Goal: Information Seeking & Learning: Learn about a topic

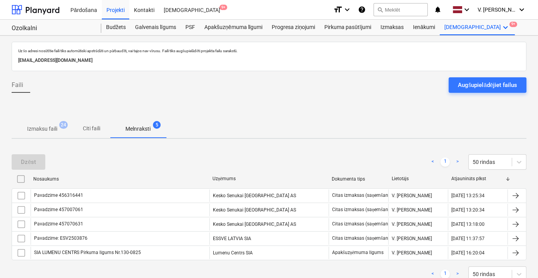
click at [87, 130] on p "Citi faili" at bounding box center [91, 129] width 19 height 8
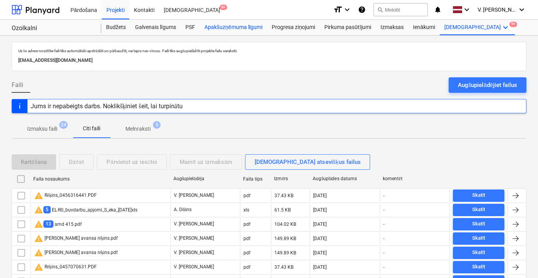
click at [242, 29] on div "Apakšuzņēmuma līgumi" at bounding box center [233, 27] width 67 height 15
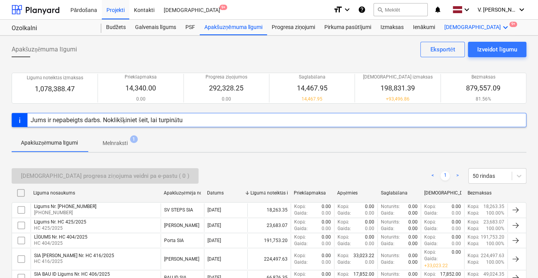
click at [500, 27] on icon "keyboard_arrow_down" at bounding box center [504, 27] width 9 height 9
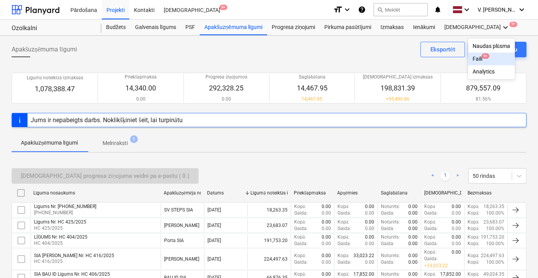
click at [472, 61] on div "Faili 9+" at bounding box center [491, 59] width 38 height 7
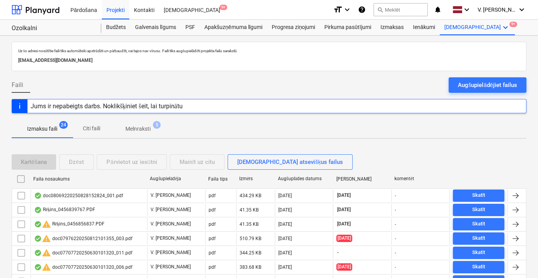
click at [101, 128] on span "Citi faili" at bounding box center [91, 128] width 37 height 13
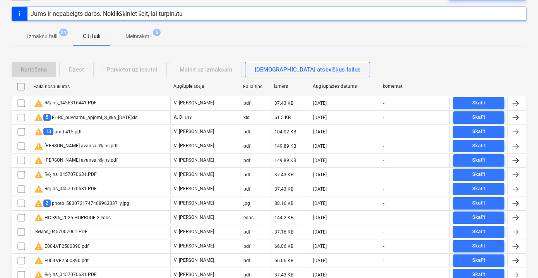
scroll to position [35, 0]
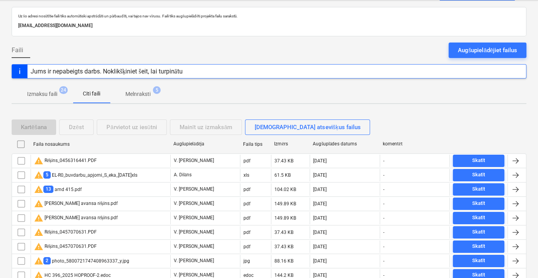
click at [48, 92] on p "Izmaksu faili" at bounding box center [42, 94] width 30 height 8
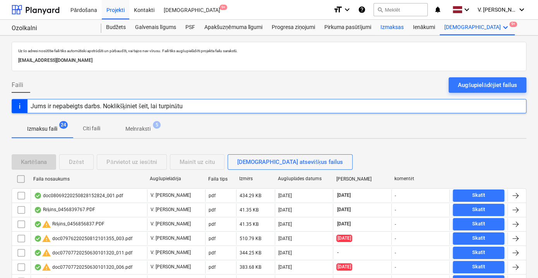
click at [393, 29] on div "Izmaksas" at bounding box center [392, 27] width 32 height 15
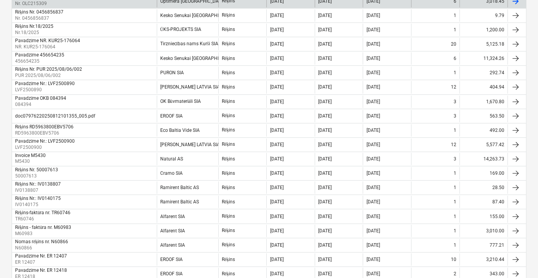
scroll to position [527, 0]
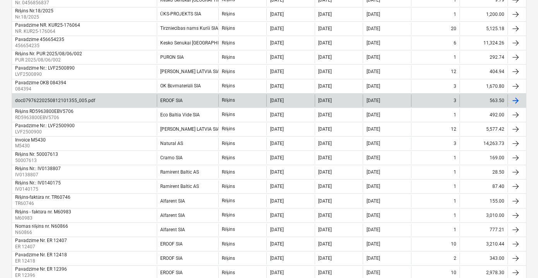
click at [190, 97] on div "EROOF SIA" at bounding box center [187, 100] width 61 height 12
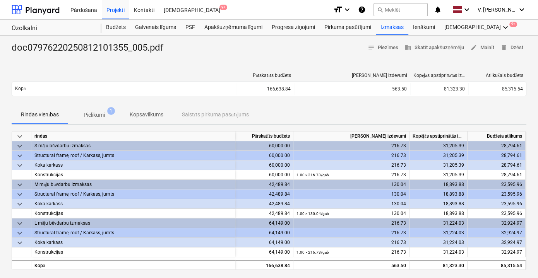
click at [99, 119] on span "Pielikumi 1" at bounding box center [94, 115] width 52 height 14
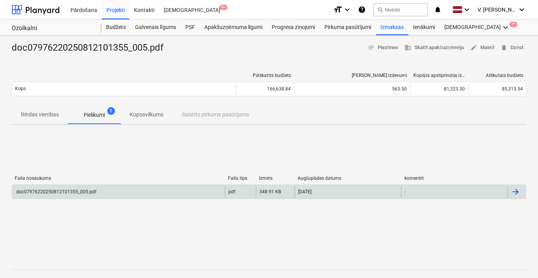
click at [180, 190] on div "doc07976220250812101355_005.pdf" at bounding box center [118, 192] width 213 height 12
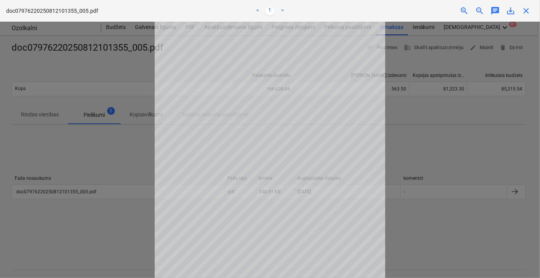
click at [419, 217] on div at bounding box center [270, 150] width 540 height 256
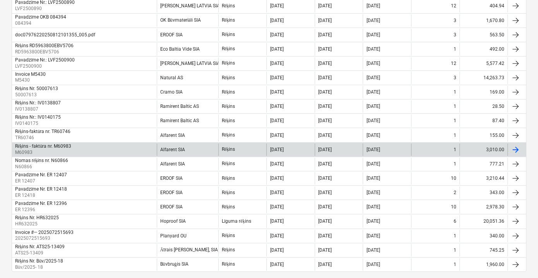
scroll to position [598, 0]
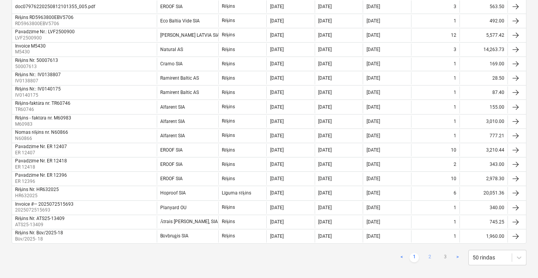
click at [432, 253] on link "2" at bounding box center [429, 257] width 9 height 9
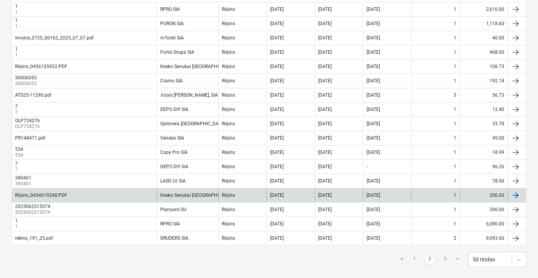
scroll to position [621, 0]
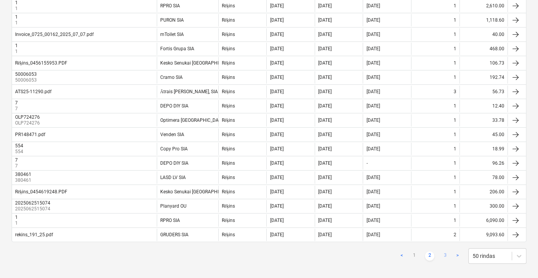
click at [442, 251] on link "3" at bounding box center [444, 255] width 9 height 9
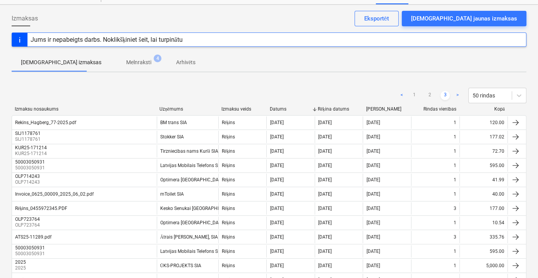
scroll to position [29, 0]
